Goal: Task Accomplishment & Management: Use online tool/utility

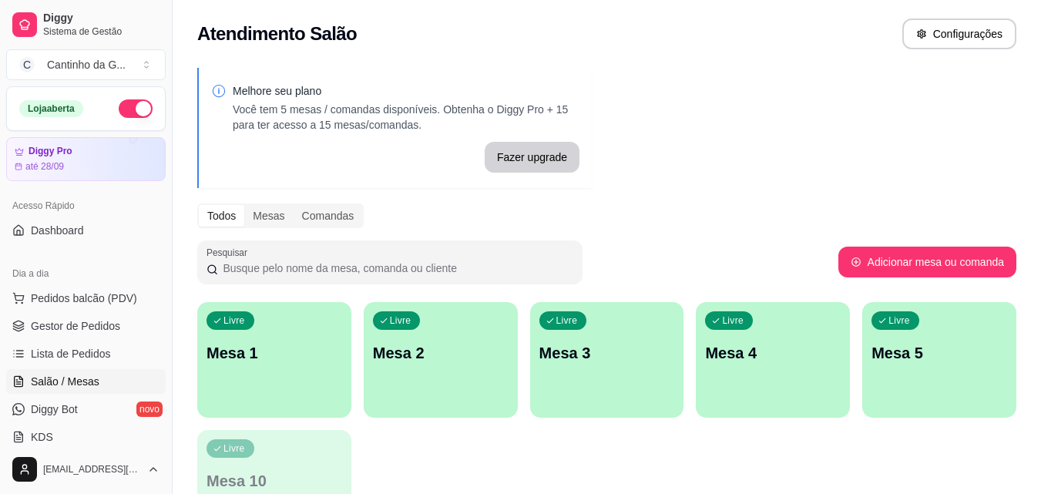
click at [316, 362] on p "Mesa 1" at bounding box center [274, 353] width 136 height 22
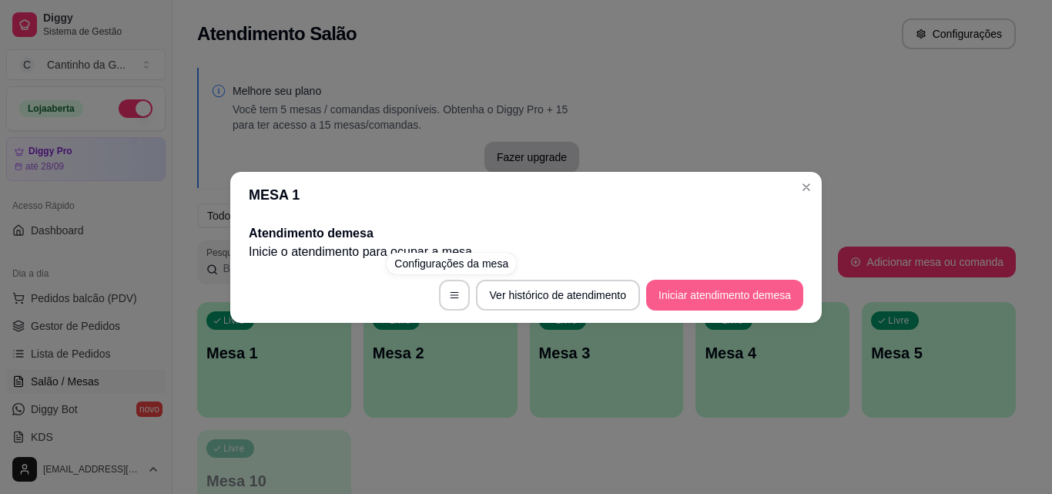
click at [742, 300] on button "Iniciar atendimento de mesa" at bounding box center [724, 295] width 157 height 31
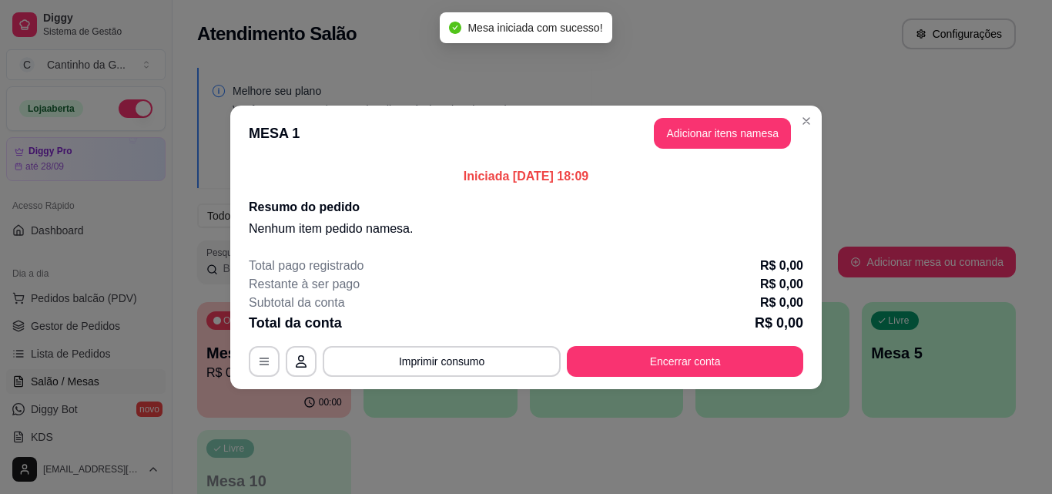
click at [725, 117] on header "MESA 1 Adicionar itens na mesa" at bounding box center [526, 133] width 592 height 55
click at [747, 132] on button "Adicionar itens na mesa" at bounding box center [722, 133] width 137 height 31
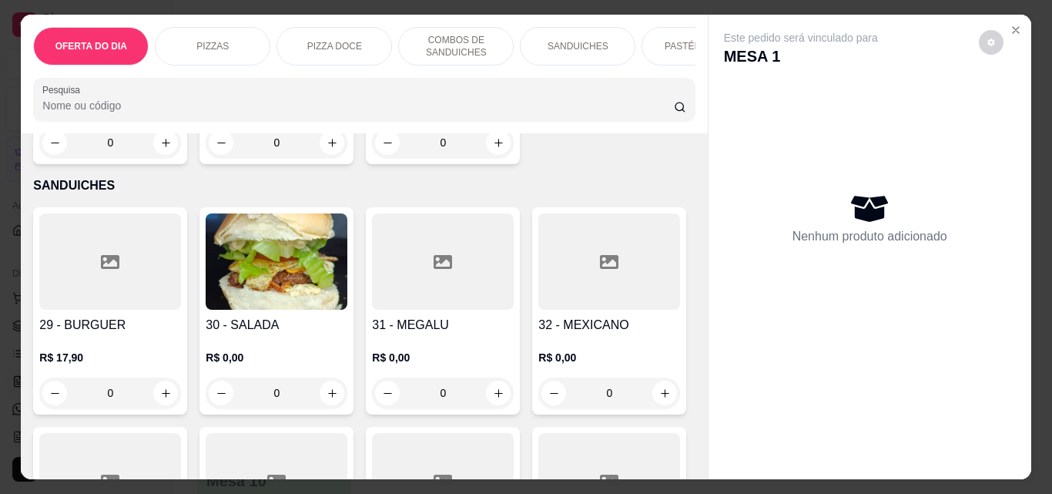
scroll to position [1001, 0]
click at [153, 390] on div "0" at bounding box center [110, 391] width 142 height 31
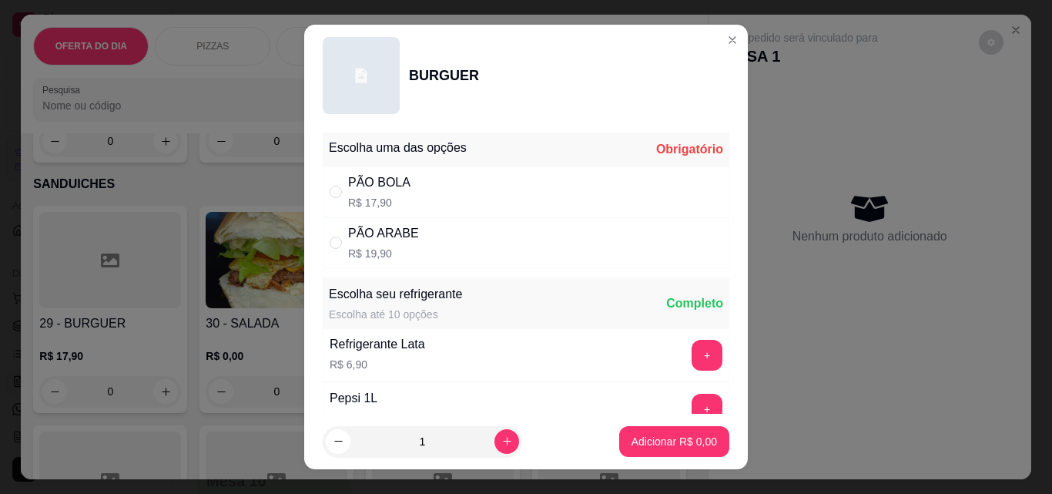
click at [432, 189] on div "PÃO BOLA R$ 17,90" at bounding box center [526, 191] width 407 height 51
radio input "true"
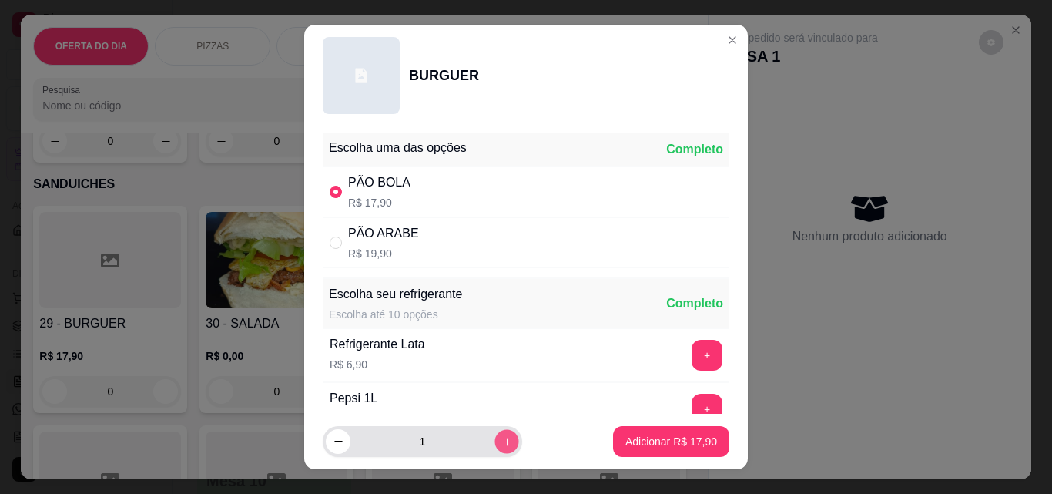
click at [501, 442] on icon "increase-product-quantity" at bounding box center [507, 442] width 12 height 12
type input "2"
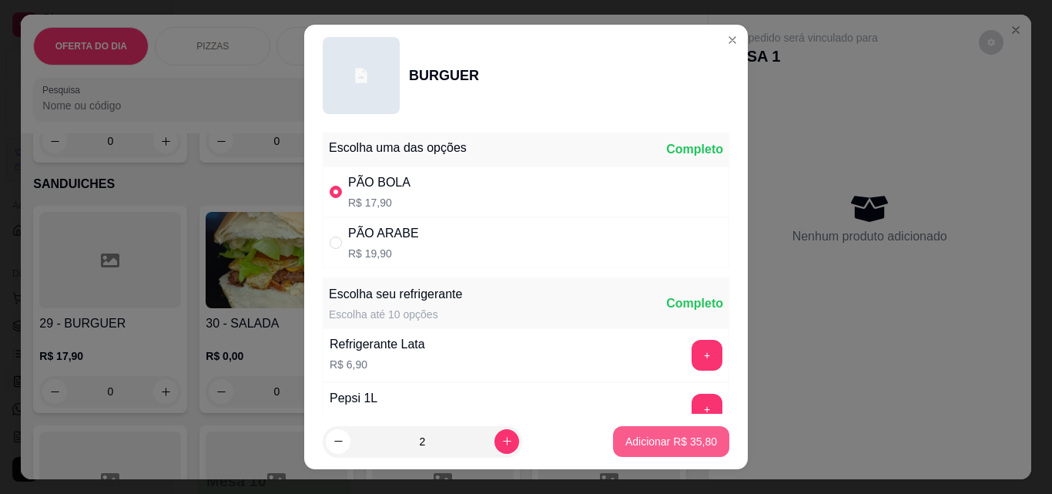
click at [639, 438] on p "Adicionar R$ 35,80" at bounding box center [671, 441] width 92 height 15
type input "2"
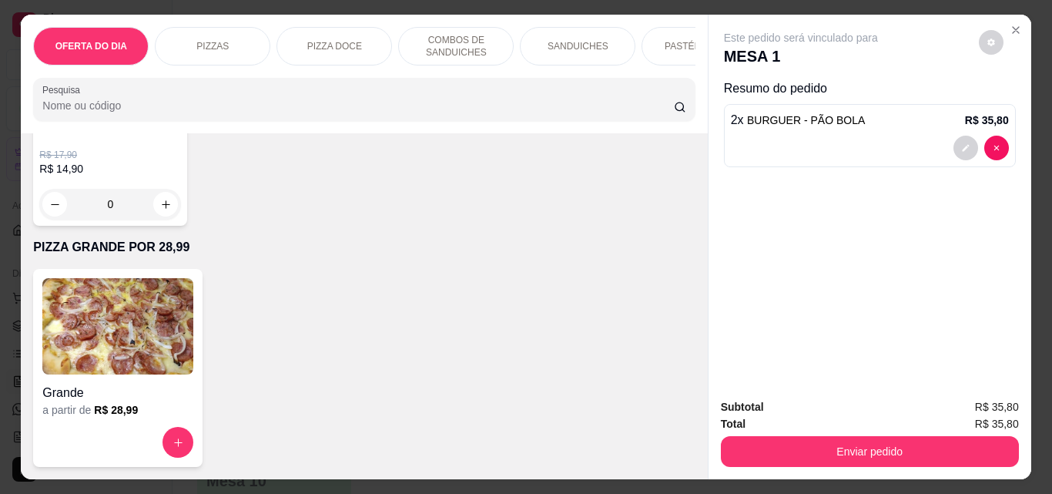
scroll to position [4005, 0]
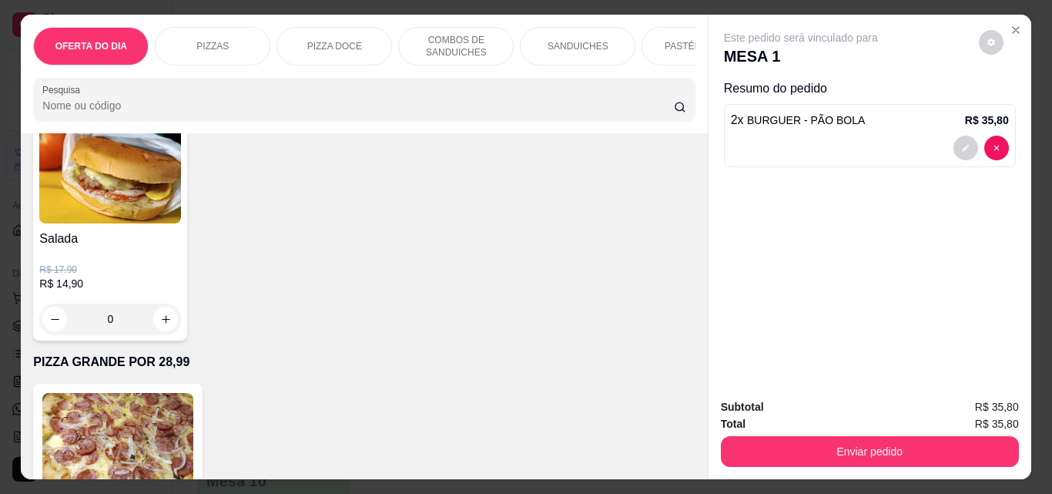
type input "1"
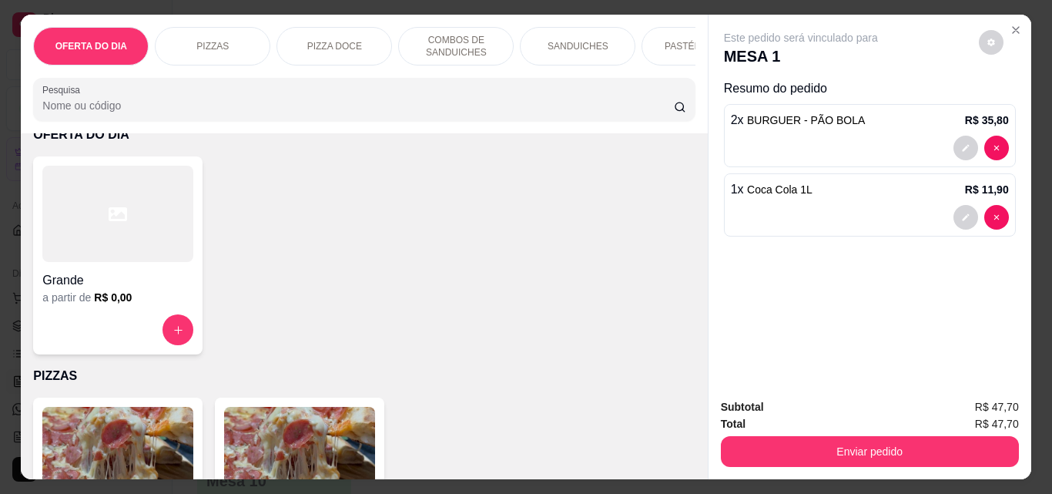
scroll to position [0, 0]
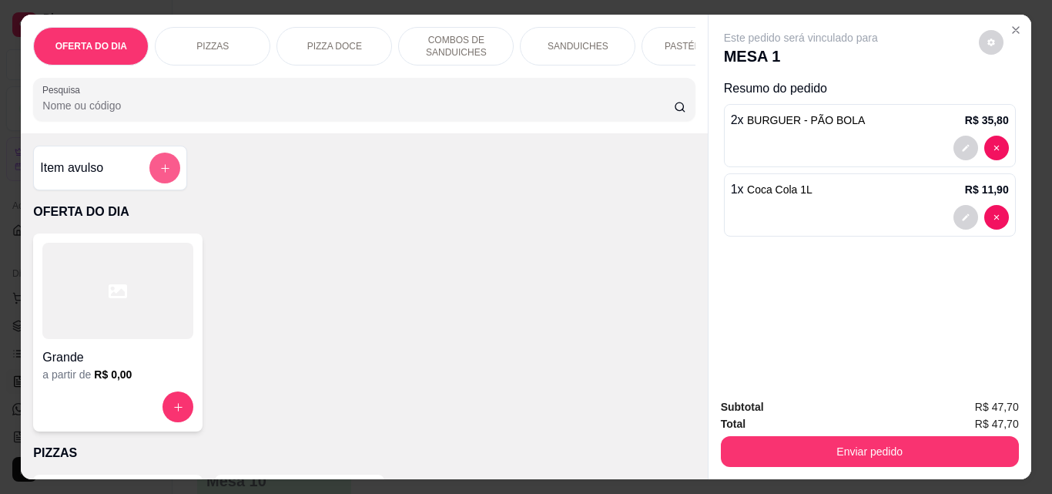
click at [165, 182] on button "add-separate-item" at bounding box center [164, 168] width 31 height 31
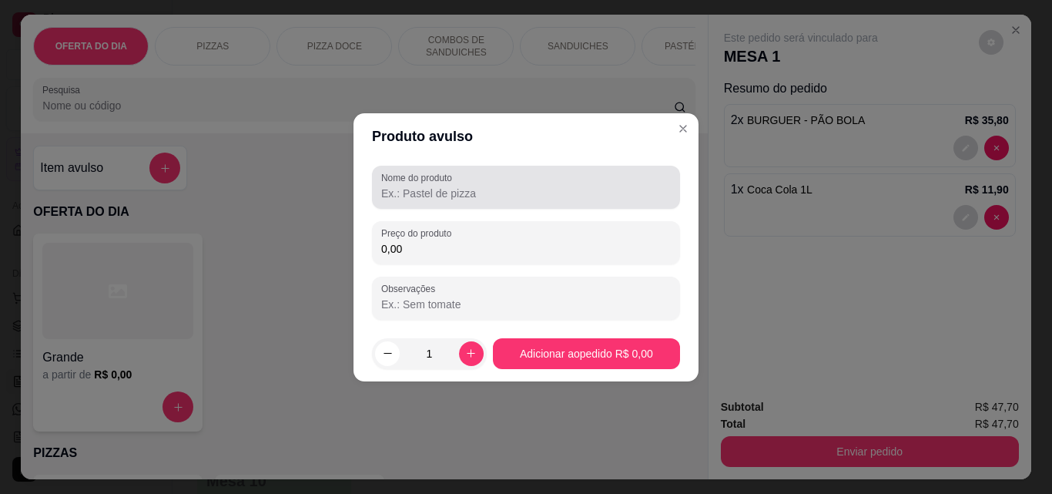
click at [438, 188] on input "Nome do produto" at bounding box center [526, 193] width 290 height 15
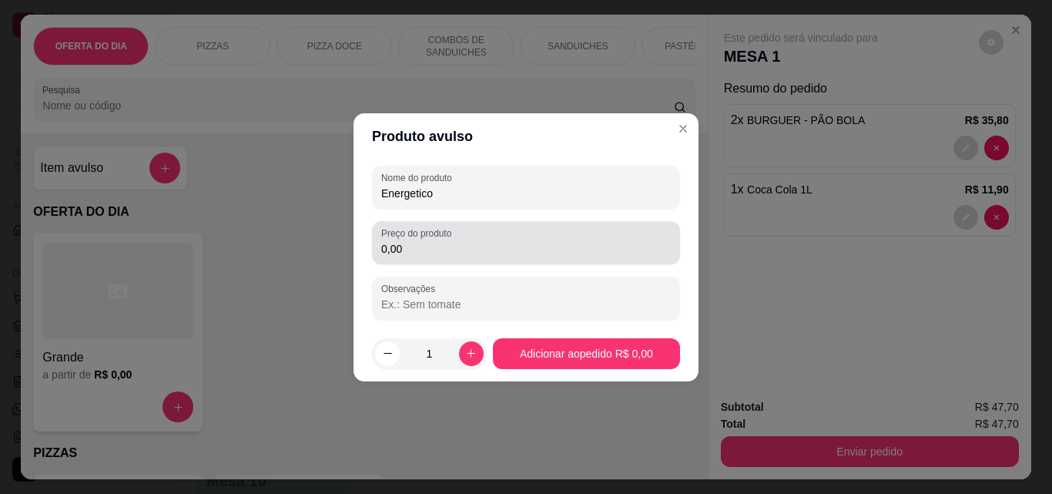
type input "Energetico"
click at [436, 253] on input "0,00" at bounding box center [526, 248] width 290 height 15
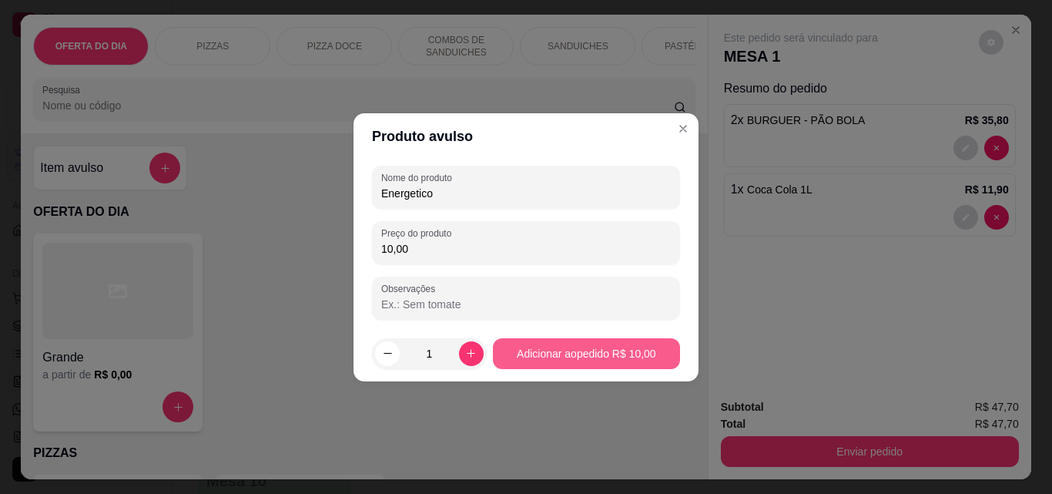
type input "10,00"
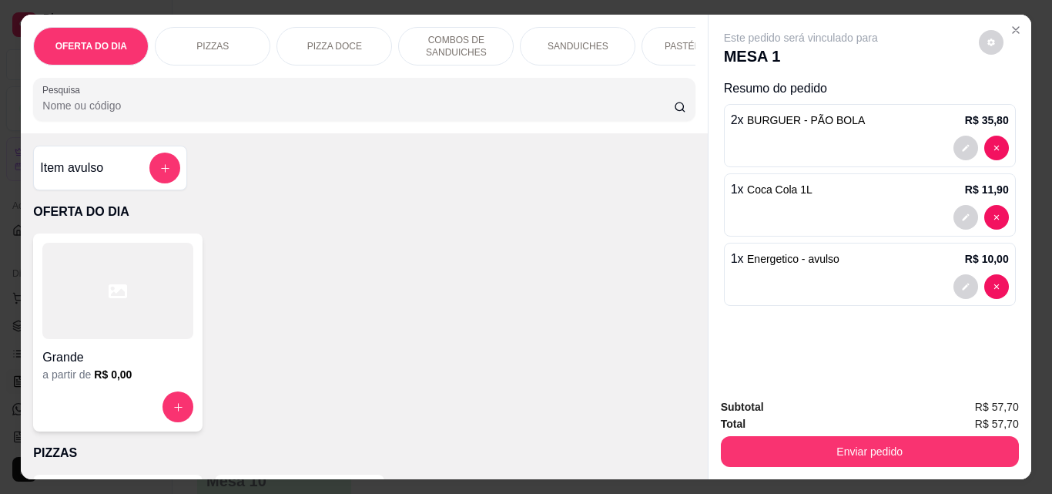
click at [910, 454] on button "Enviar pedido" at bounding box center [870, 451] width 298 height 31
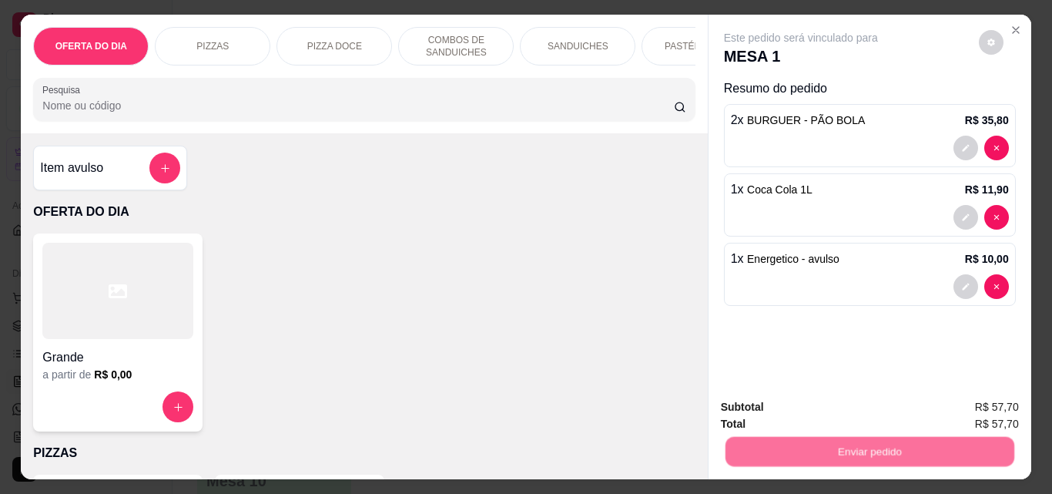
click at [843, 400] on button "Não registrar e enviar pedido" at bounding box center [819, 407] width 160 height 29
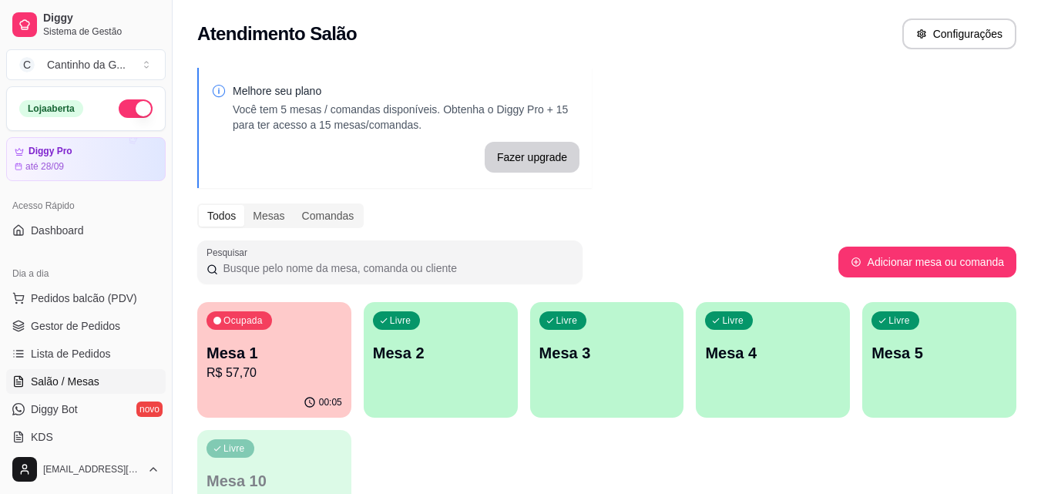
click at [264, 365] on p "R$ 57,70" at bounding box center [274, 373] width 136 height 18
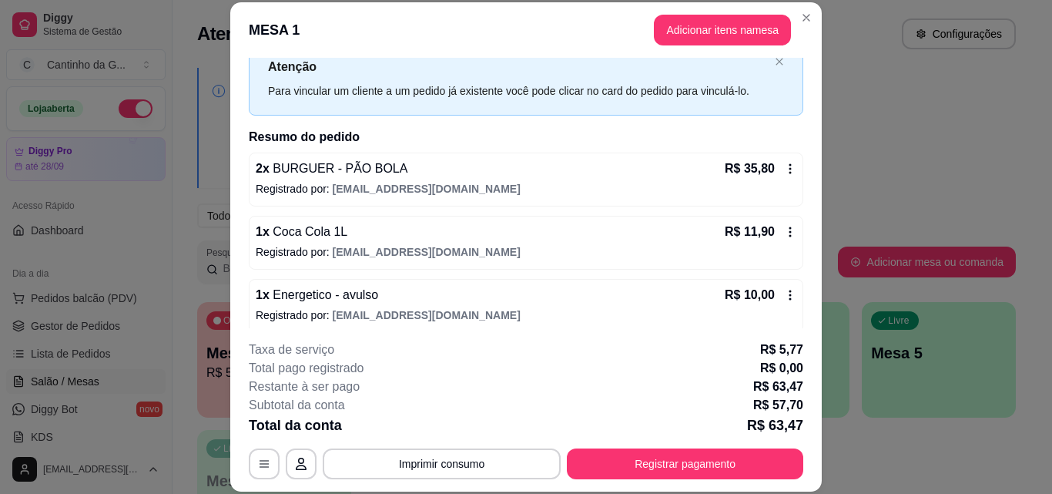
scroll to position [62, 0]
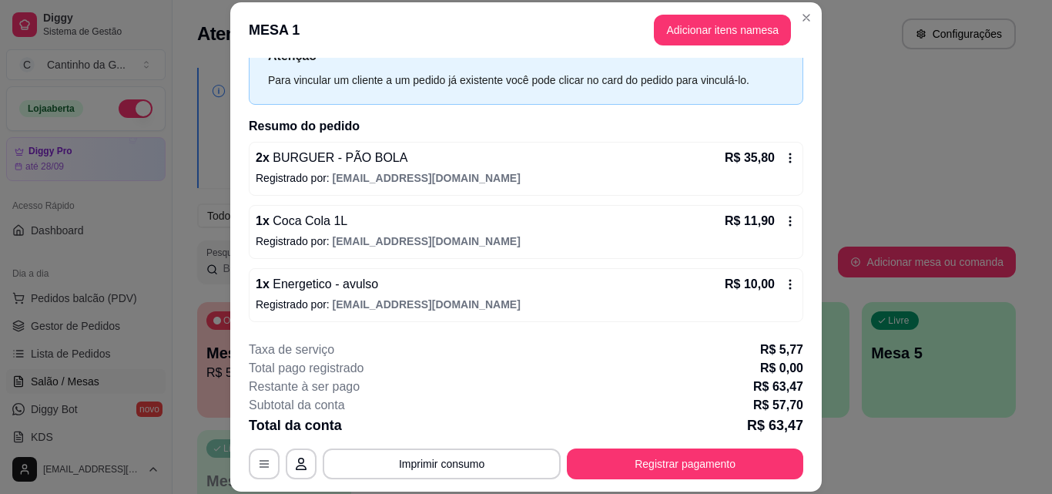
click at [784, 282] on icon at bounding box center [790, 284] width 12 height 12
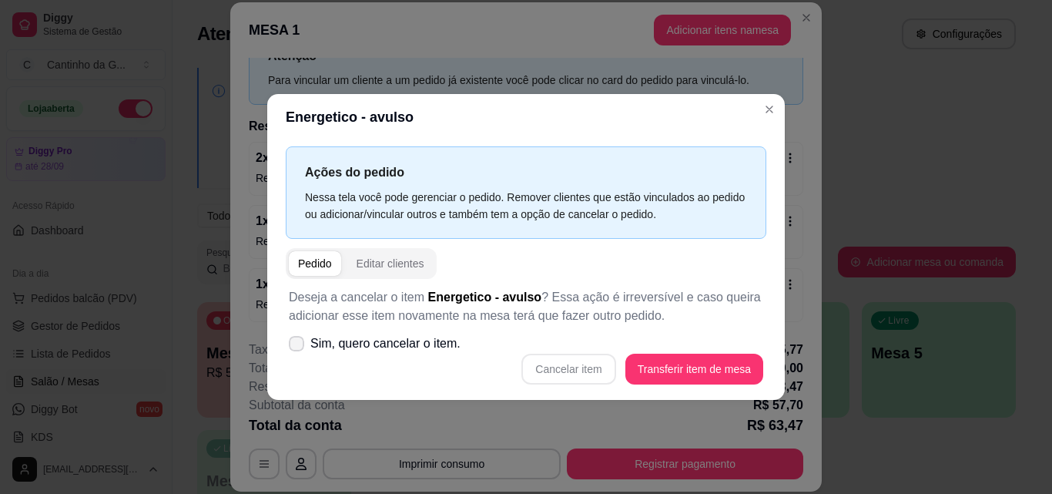
click at [308, 346] on label "Sim, quero cancelar o item." at bounding box center [375, 343] width 184 height 31
click at [298, 346] on input "Sim, quero cancelar o item." at bounding box center [293, 351] width 10 height 10
checkbox input "true"
click at [588, 366] on button "Cancelar item" at bounding box center [568, 369] width 94 height 31
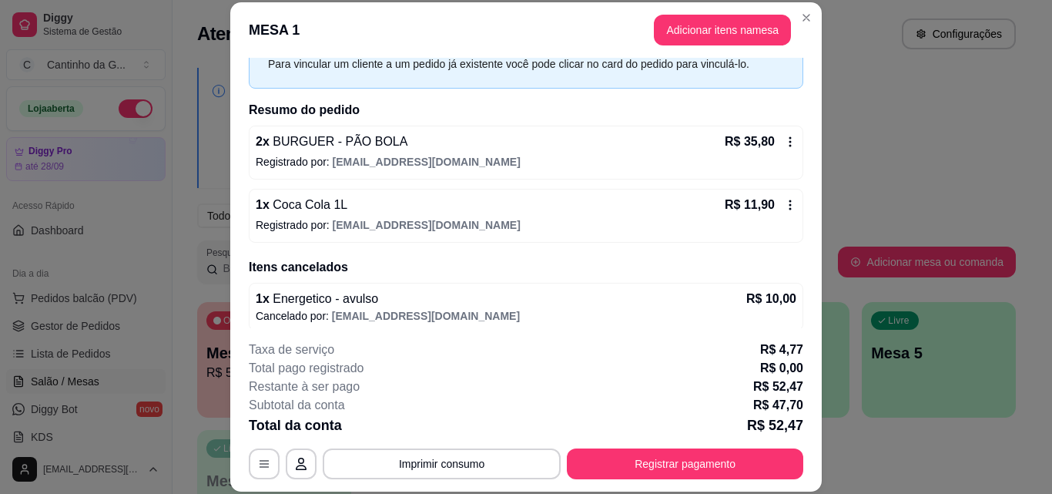
scroll to position [86, 0]
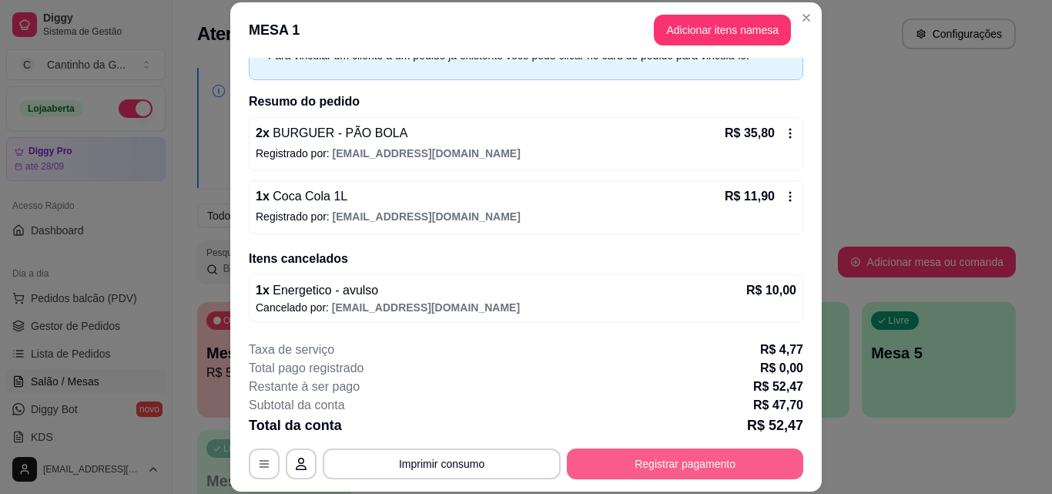
click at [696, 463] on button "Registrar pagamento" at bounding box center [685, 463] width 236 height 31
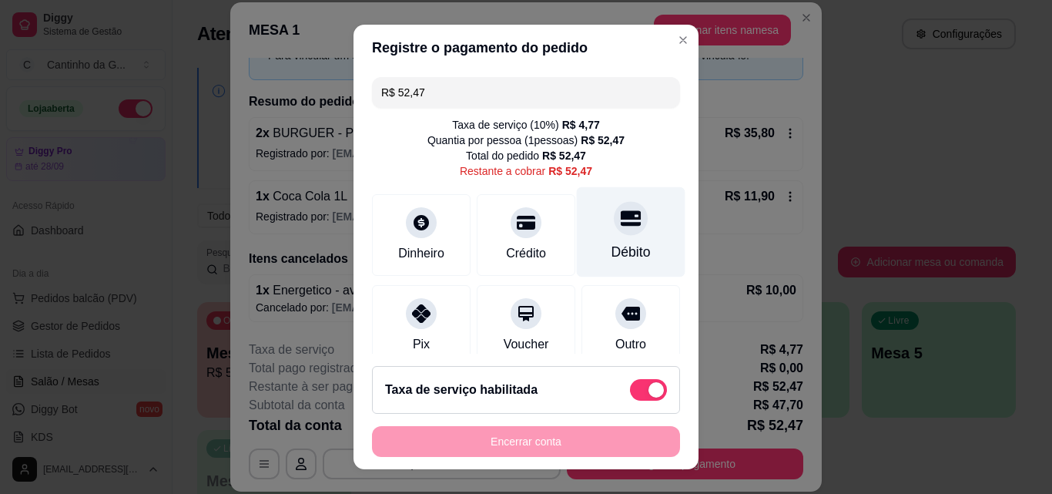
click at [617, 220] on div at bounding box center [631, 218] width 34 height 34
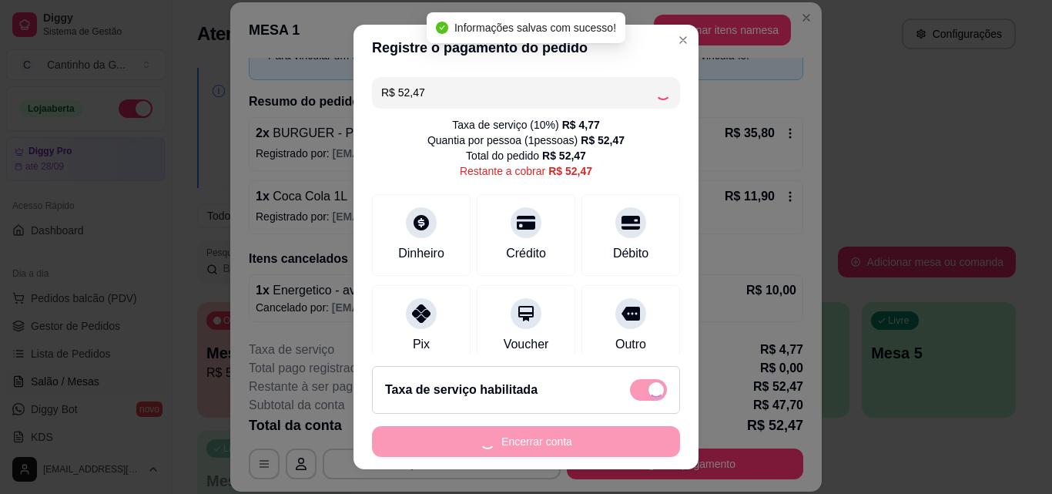
type input "R$ 0,00"
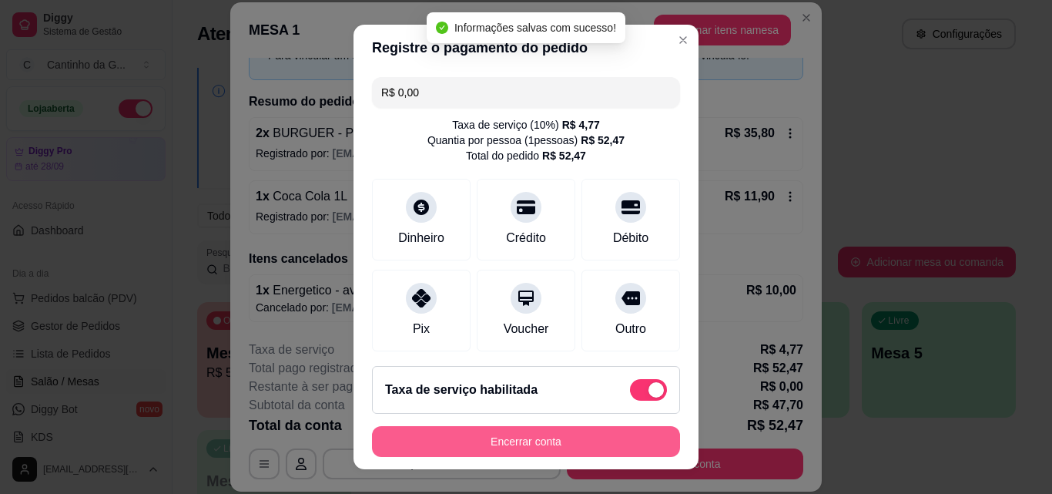
click at [595, 443] on button "Encerrar conta" at bounding box center [526, 441] width 308 height 31
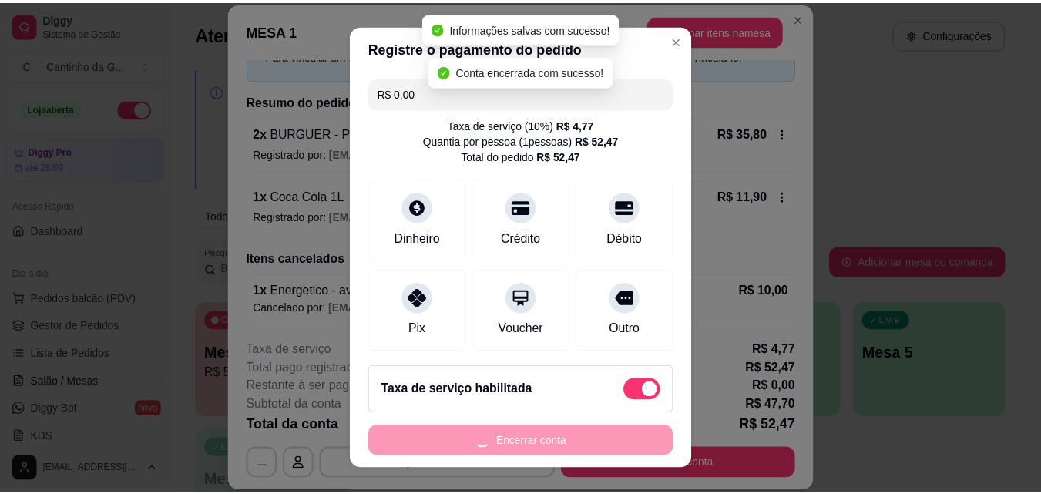
scroll to position [0, 0]
